Goal: Task Accomplishment & Management: Manage account settings

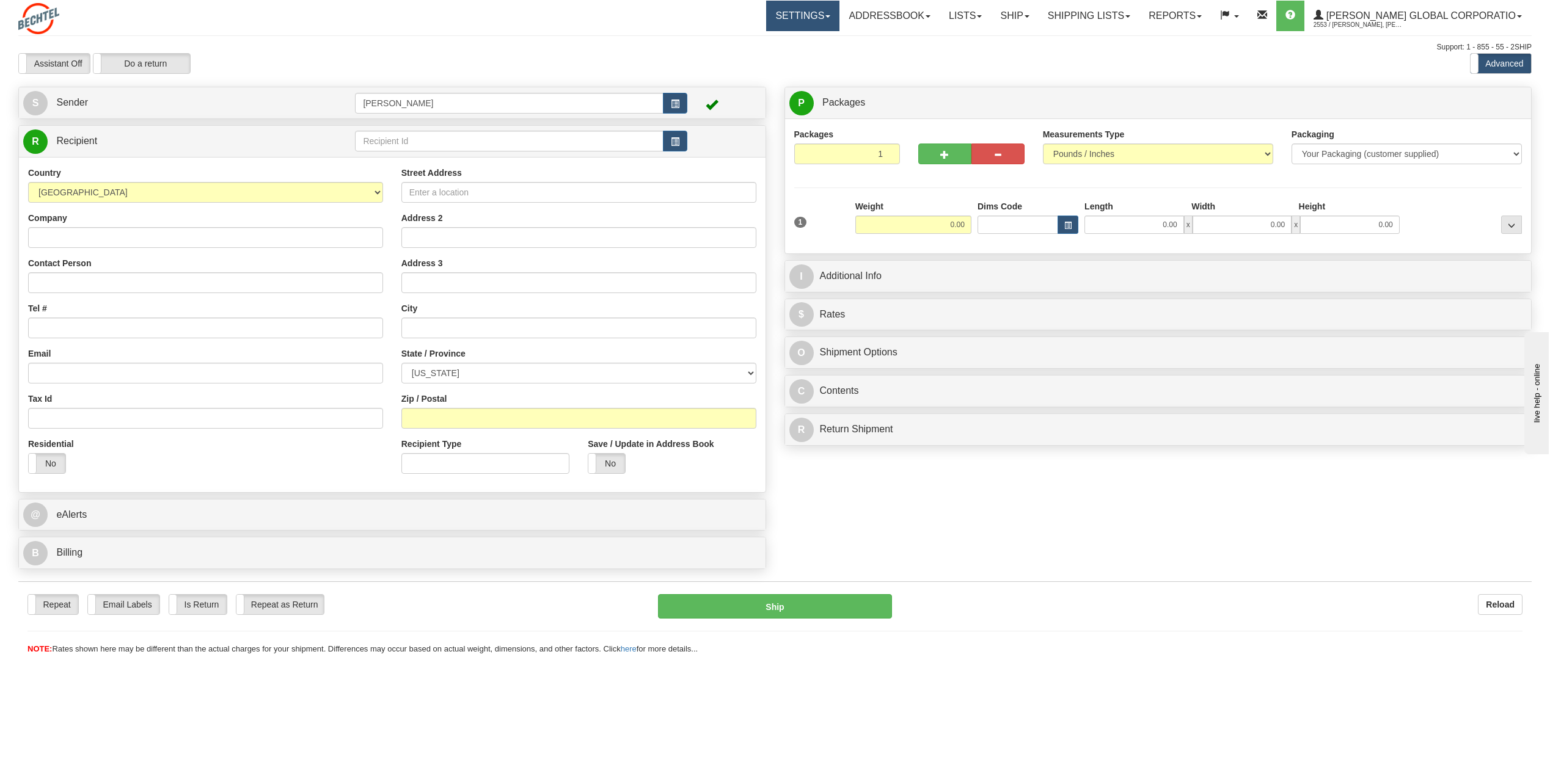
click at [840, 16] on link "Settings" at bounding box center [803, 16] width 73 height 30
click at [791, 41] on span "Shipping Preferences" at bounding box center [770, 42] width 82 height 9
click at [687, 106] on td at bounding box center [724, 103] width 74 height 25
click at [674, 106] on span "button" at bounding box center [675, 104] width 9 height 8
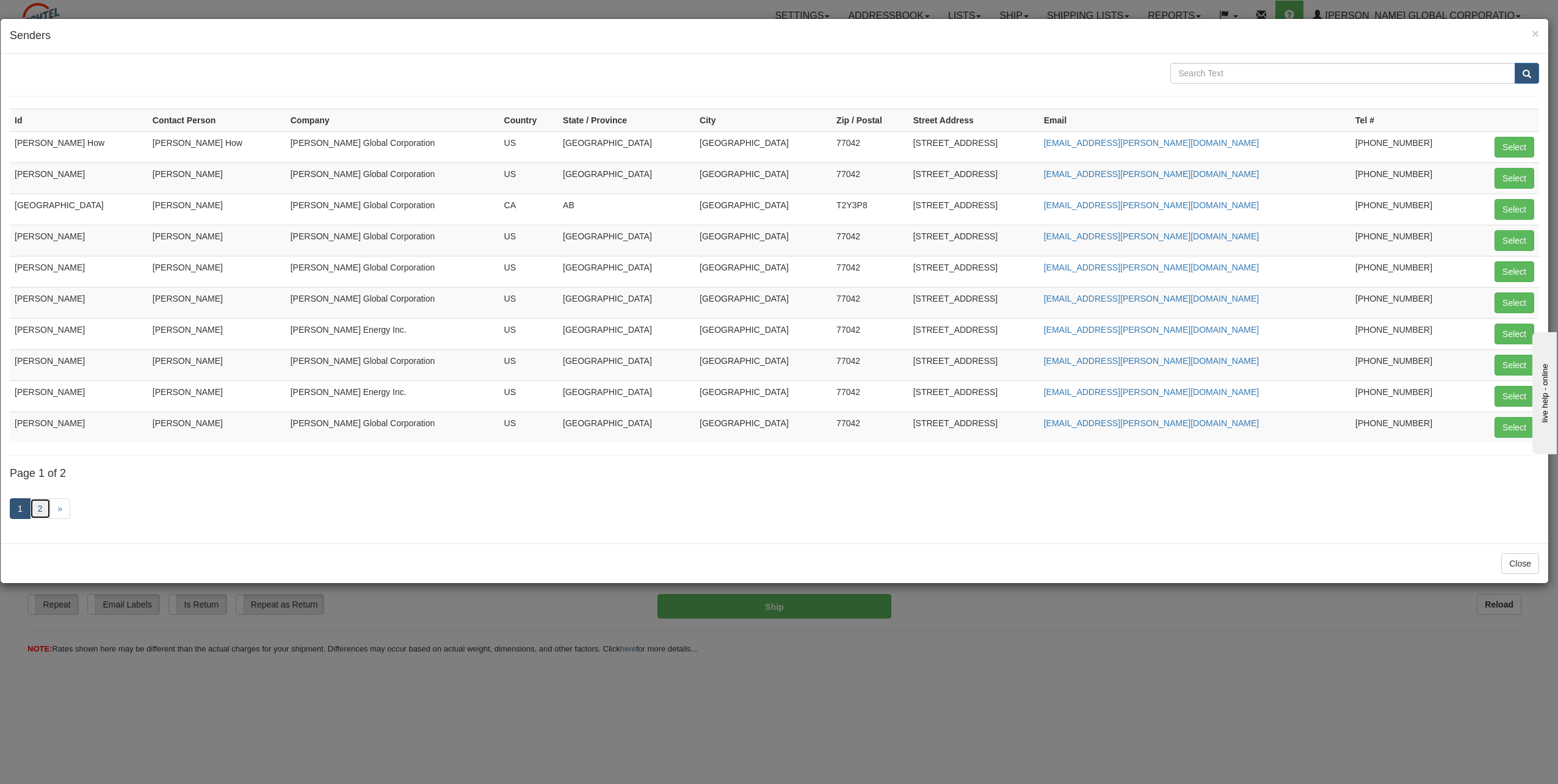
click at [41, 506] on link "2" at bounding box center [40, 508] width 21 height 21
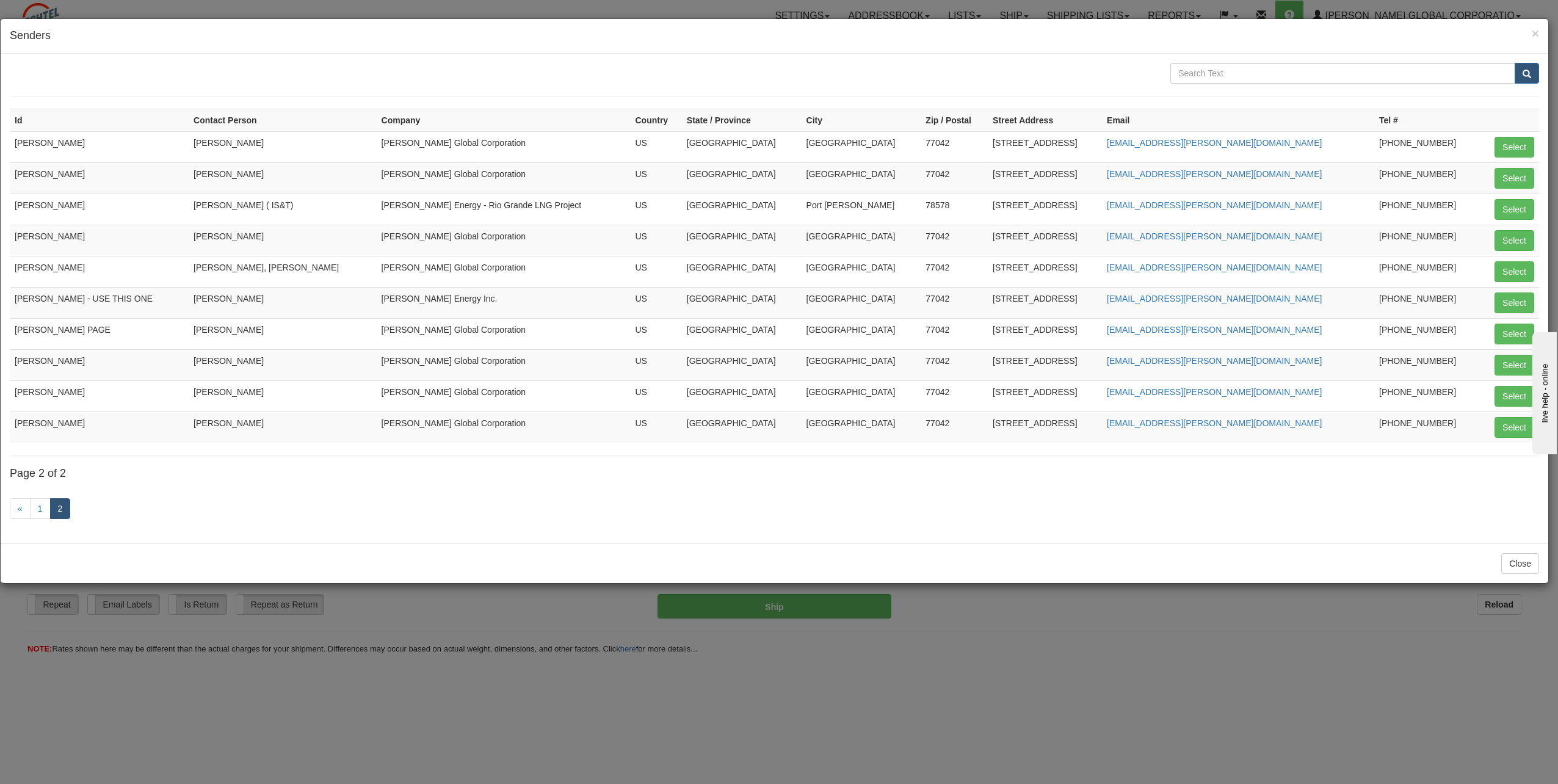
click at [28, 304] on td "[PERSON_NAME] - USE THIS ONE" at bounding box center [99, 302] width 179 height 31
click at [1533, 30] on span "×" at bounding box center [1536, 33] width 7 height 14
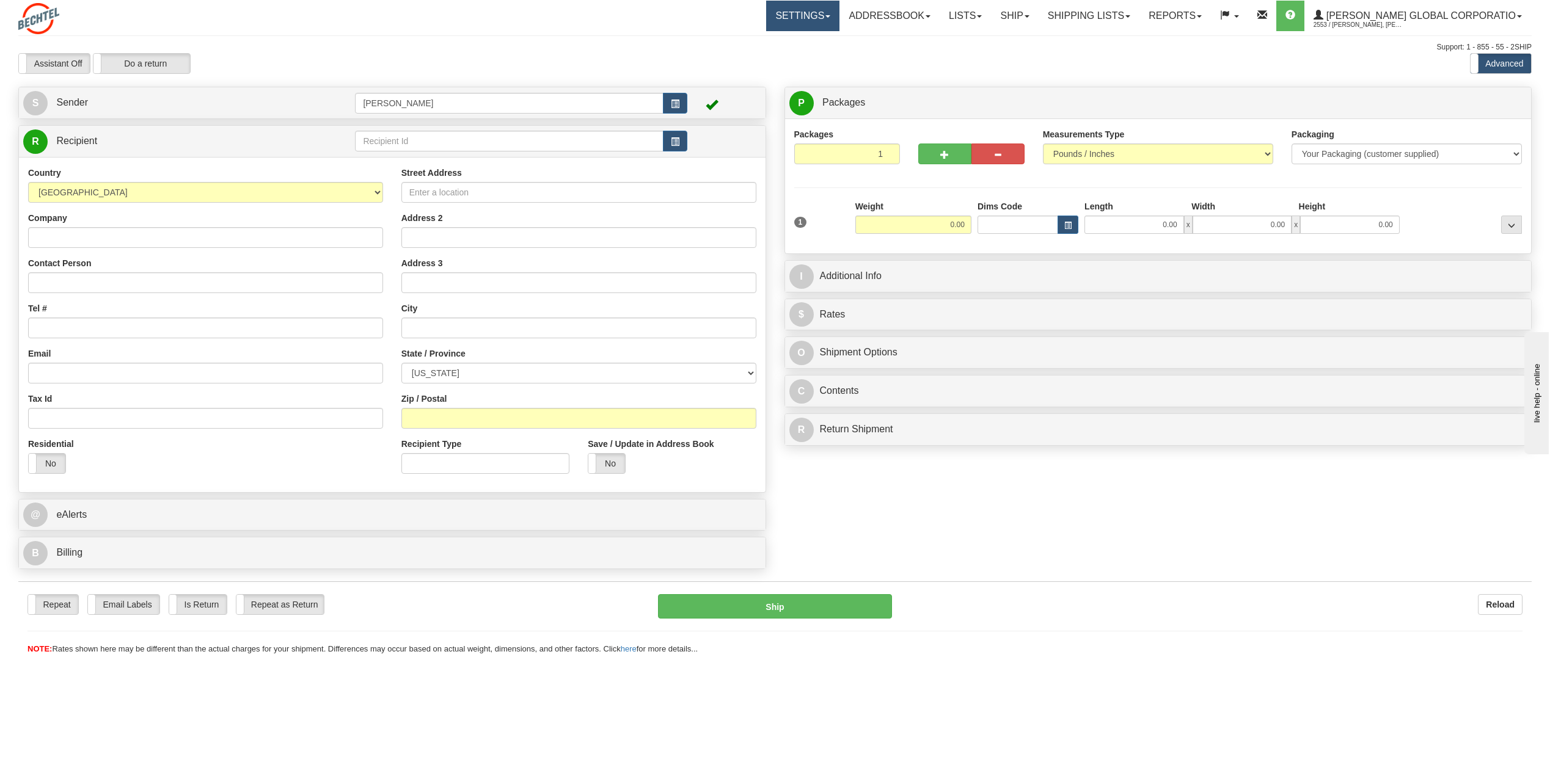
click at [821, 24] on link "Settings" at bounding box center [803, 16] width 73 height 30
click at [809, 50] on link "Shipping Preferences" at bounding box center [778, 43] width 122 height 16
